Goal: Task Accomplishment & Management: Manage account settings

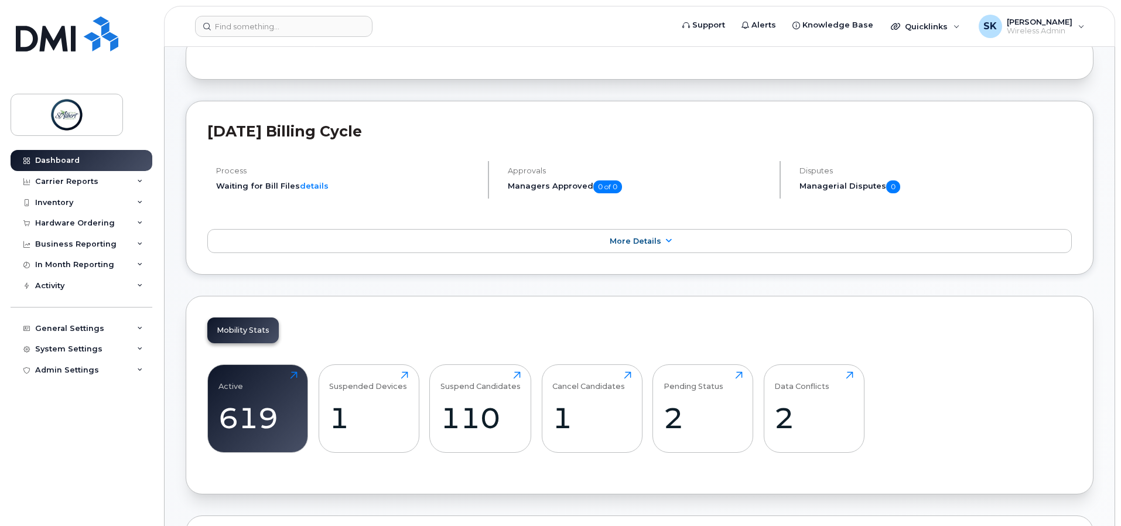
scroll to position [234, 0]
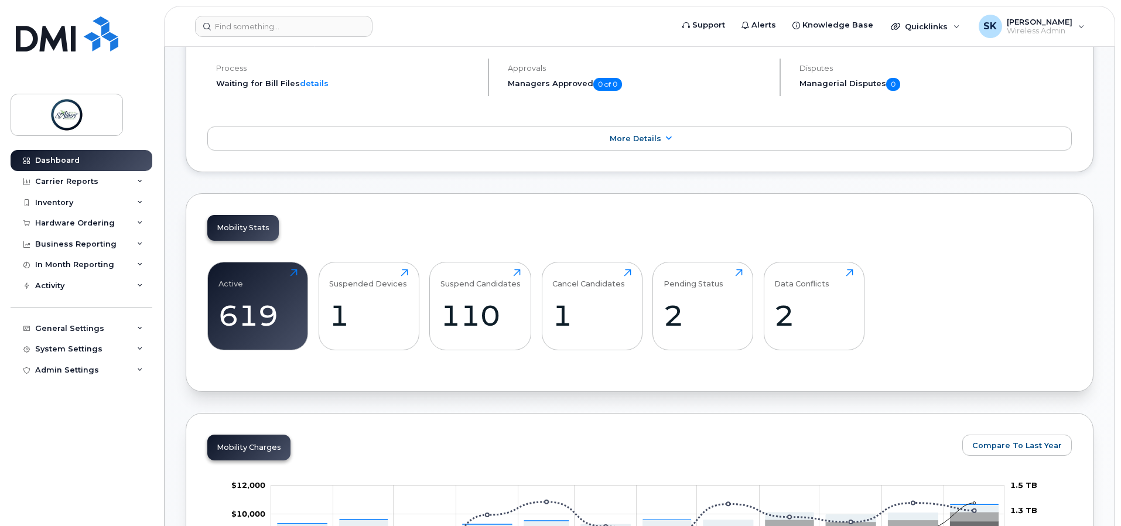
click at [762, 278] on div "Active 619 Click to view more Suspended Devices 1 Click to view more Suspend Ca…" at bounding box center [639, 310] width 864 height 119
click at [780, 291] on div "Data Conflicts 2 Click to view more" at bounding box center [813, 306] width 79 height 75
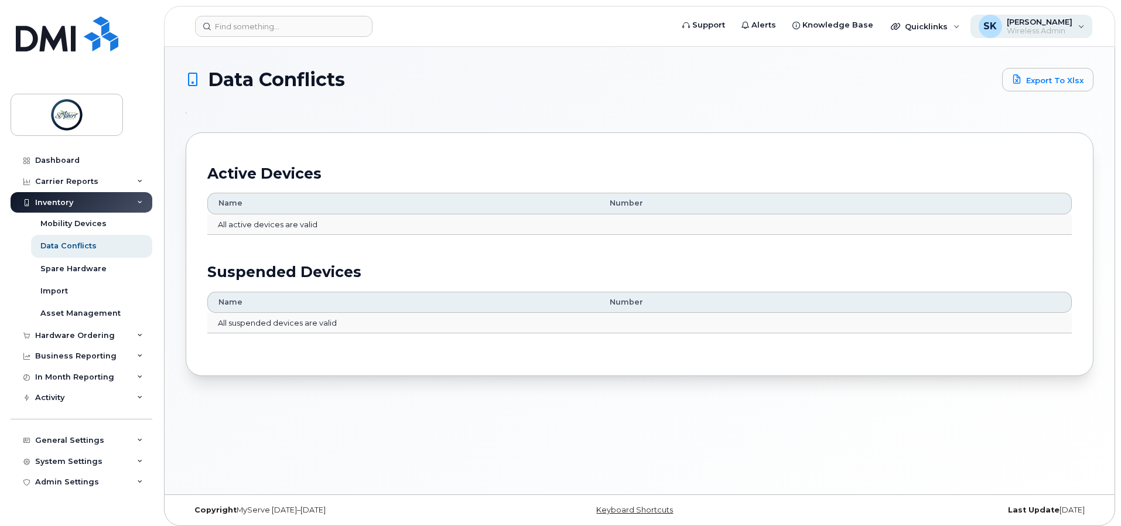
click at [1013, 28] on span "Wireless Admin" at bounding box center [1040, 30] width 66 height 9
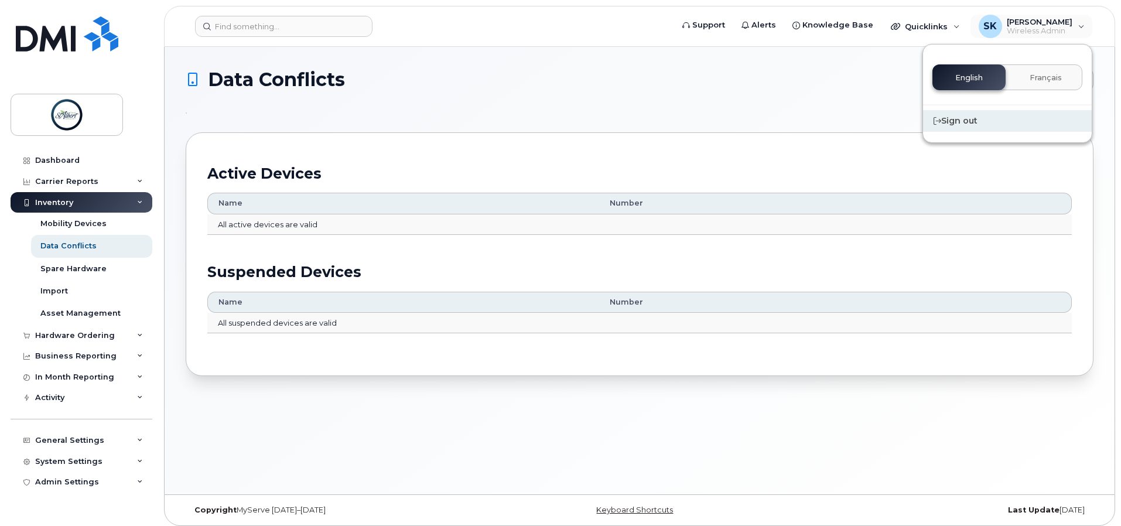
click at [973, 117] on div "Sign out" at bounding box center [1007, 121] width 169 height 22
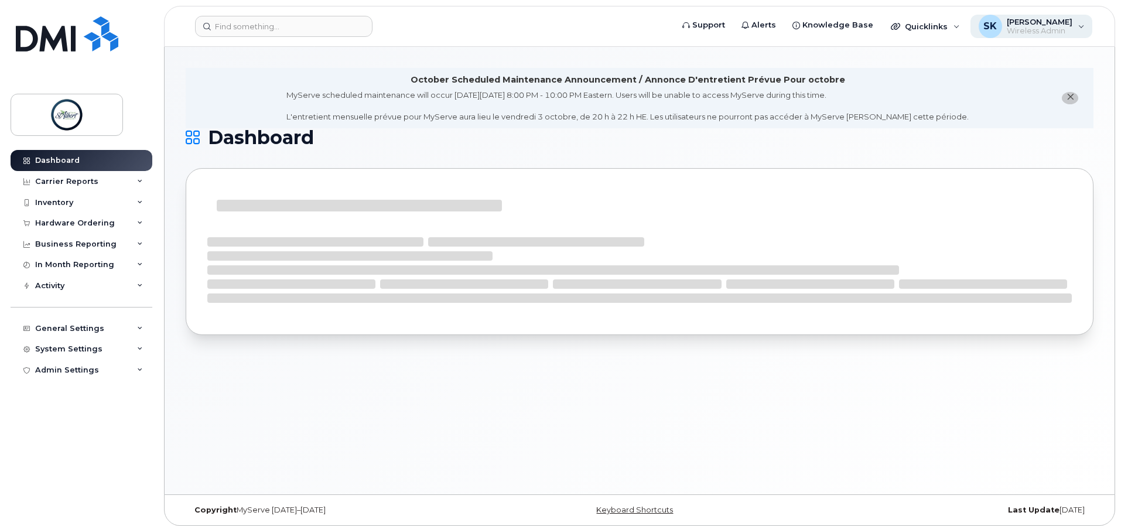
click at [1002, 32] on div "Shawn Kirkpatrick Wireless Admin" at bounding box center [1037, 26] width 70 height 19
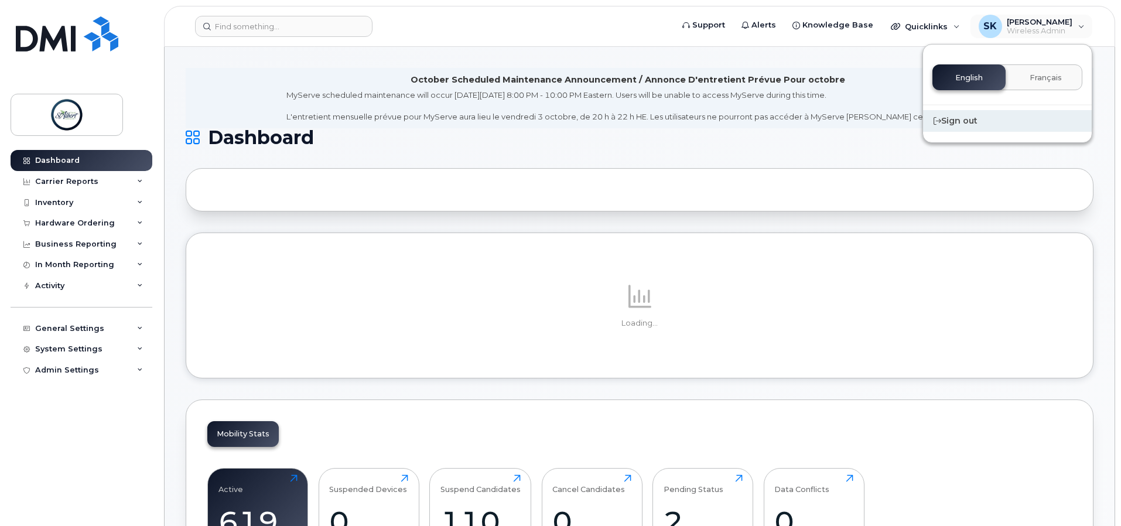
click at [969, 123] on div "Sign out" at bounding box center [1007, 121] width 169 height 22
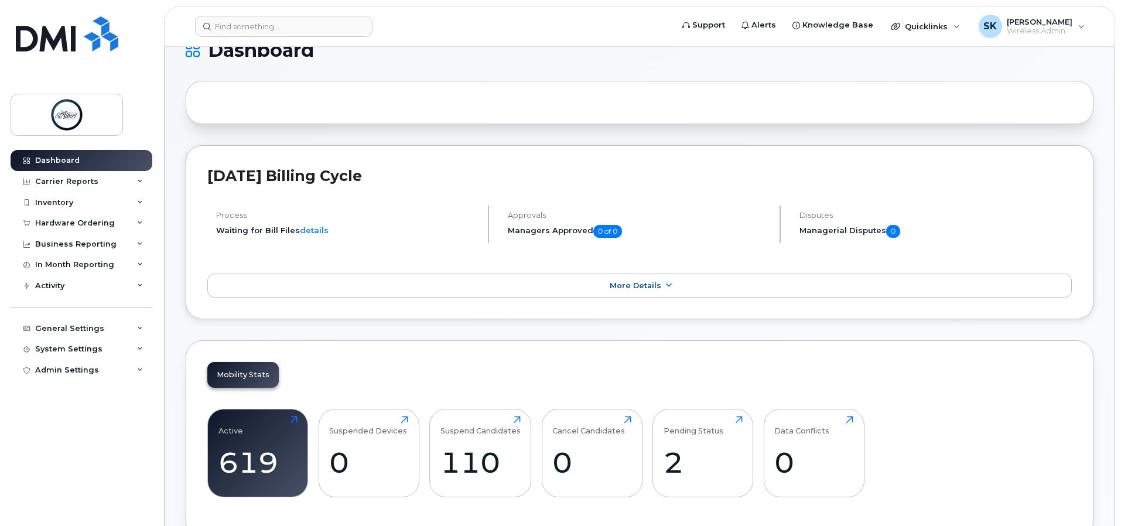
scroll to position [176, 0]
